Goal: Find specific page/section

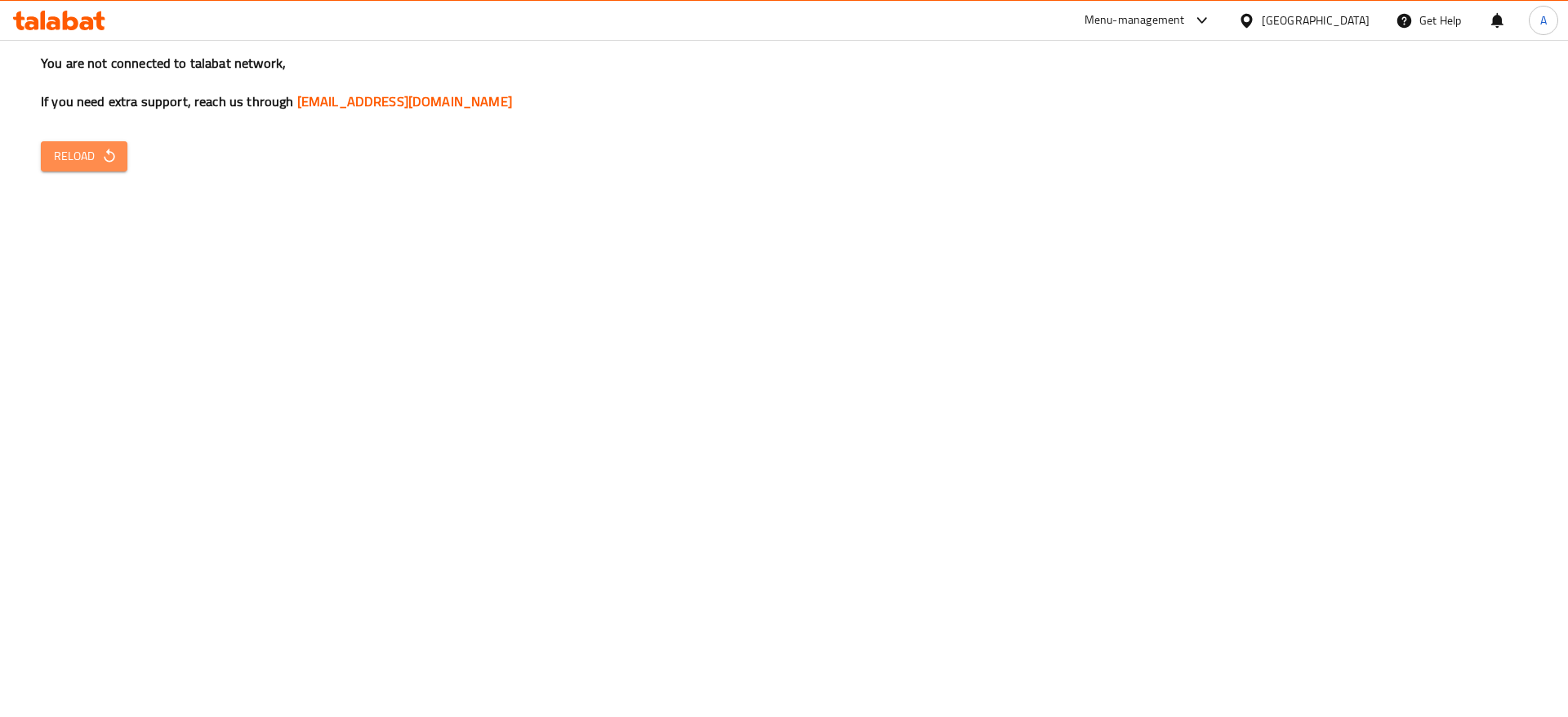
click at [99, 166] on button "Reload" at bounding box center [84, 157] width 87 height 30
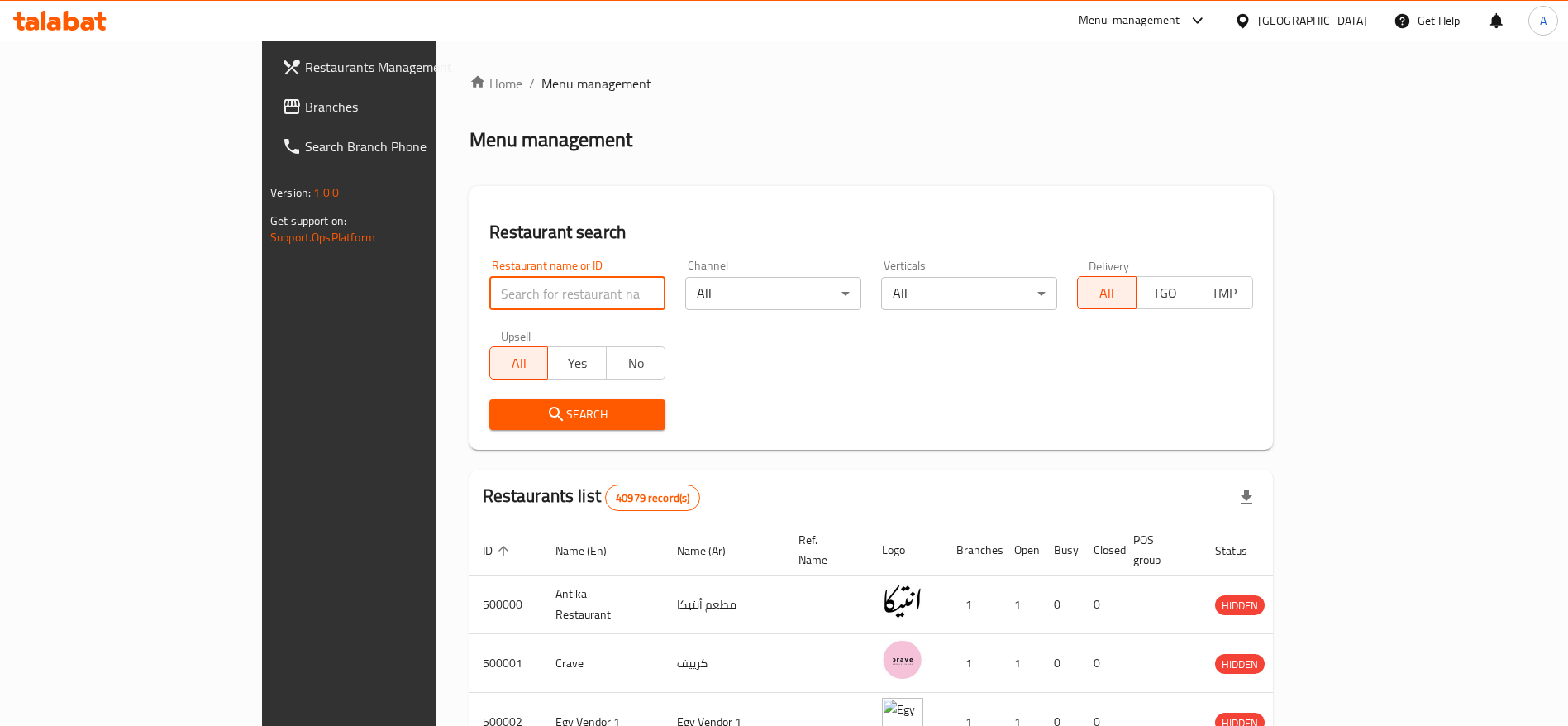
click at [489, 302] on input "search" at bounding box center [577, 294] width 176 height 33
paste input "691446"
type input "691446"
click button "Search" at bounding box center [577, 415] width 176 height 31
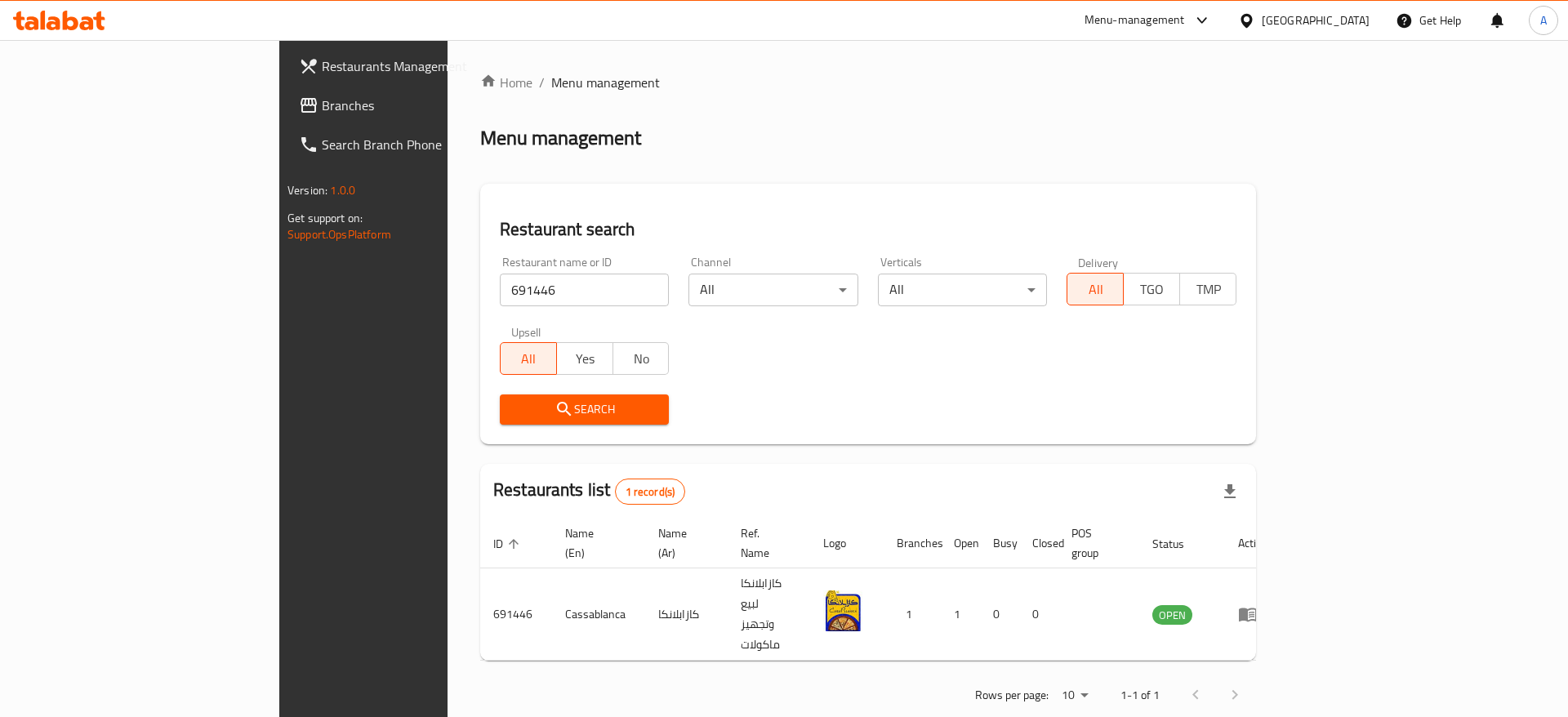
click at [1186, 20] on div "Menu-management" at bounding box center [1135, 21] width 100 height 20
click at [1109, 177] on div "Restaurant-Management" at bounding box center [1125, 181] width 128 height 18
